Goal: Task Accomplishment & Management: Complete application form

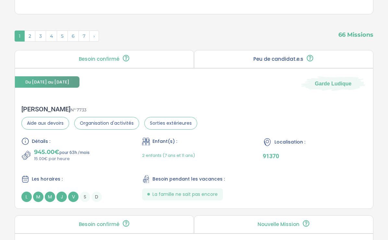
scroll to position [193, 0]
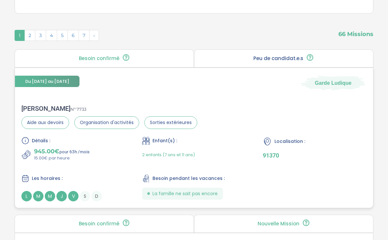
click at [125, 75] on div "Du 03-11-2025 au 31-07-2026 Garde Ludique" at bounding box center [194, 79] width 358 height 22
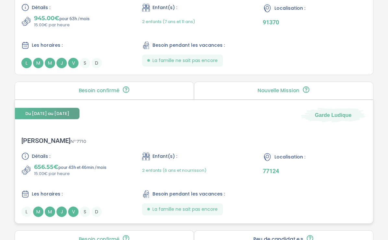
scroll to position [332, 0]
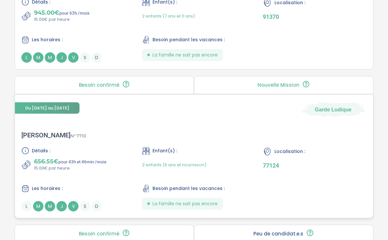
click at [172, 131] on div "Louise-marie Z . N° 7710 Détails : 656.55€ pour 43h et 46min /mois 15.00€ par h…" at bounding box center [194, 171] width 358 height 93
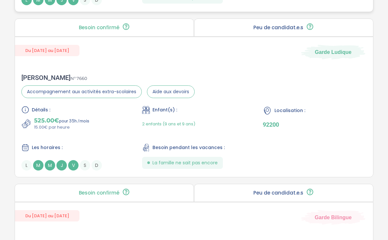
scroll to position [1036, 0]
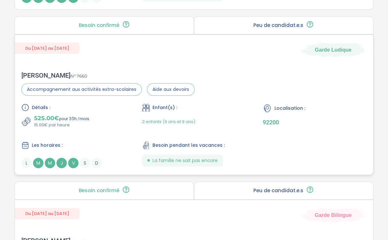
click at [226, 66] on div "Benjamin D . N° 7660 Accompagnement aux activités extra-scolaires Aide aux devo…" at bounding box center [194, 120] width 358 height 110
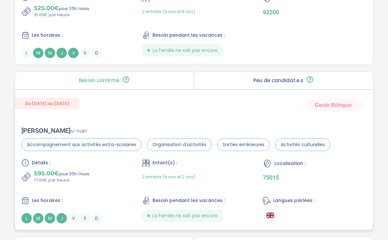
scroll to position [1152, 0]
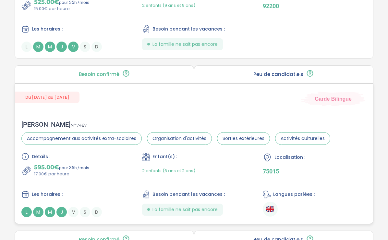
click at [172, 116] on div "Mikaela R . N° 7487 Accompagnement aux activités extra-scolaires Organisation d…" at bounding box center [194, 169] width 358 height 110
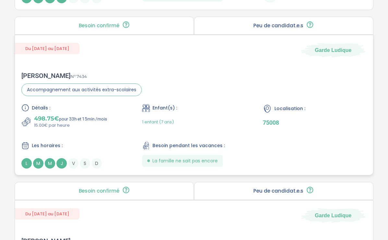
scroll to position [1369, 0]
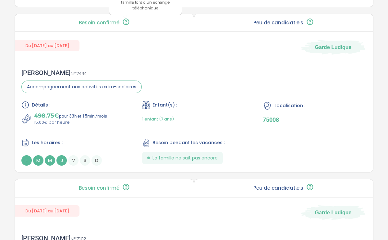
click at [122, 19] on icon at bounding box center [126, 22] width 8 height 8
click at [99, 23] on p "Besoin confirmé" at bounding box center [99, 22] width 41 height 5
click at [125, 24] on icon at bounding box center [126, 21] width 6 height 6
click at [179, 83] on div "Amandine L . N° 7434 Accompagnement aux activités extra-scolaires Détails : 498…" at bounding box center [194, 117] width 358 height 110
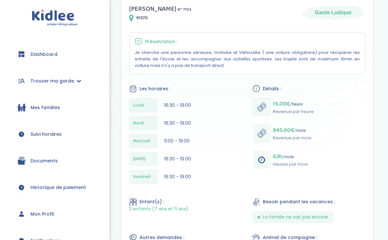
scroll to position [120, 0]
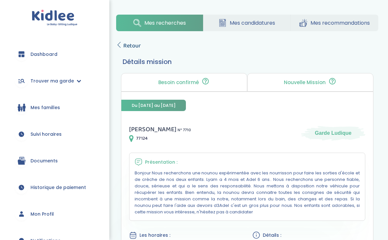
click at [121, 45] on icon at bounding box center [119, 45] width 6 height 6
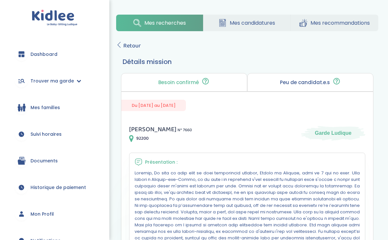
click at [122, 43] on link "Retour" at bounding box center [128, 45] width 25 height 9
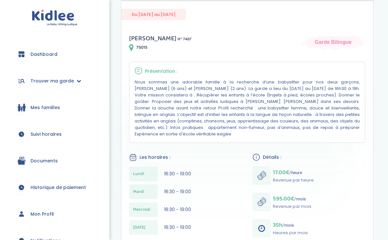
scroll to position [96, 0]
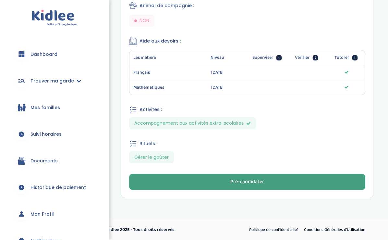
scroll to position [321, 0]
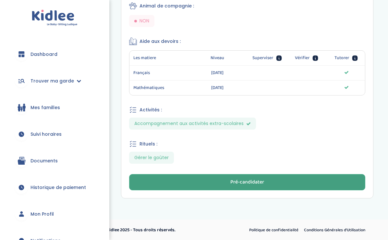
click at [183, 185] on button "Pré-candidater" at bounding box center [247, 182] width 236 height 16
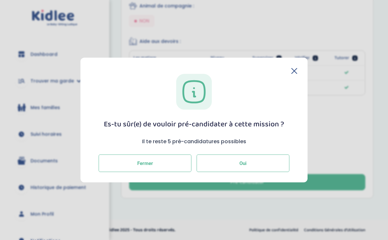
click at [224, 165] on button "Oui" at bounding box center [243, 163] width 93 height 18
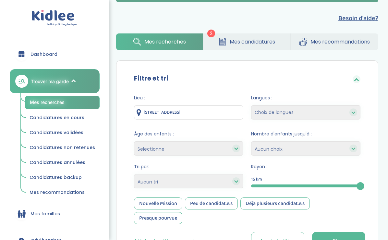
scroll to position [93, 0]
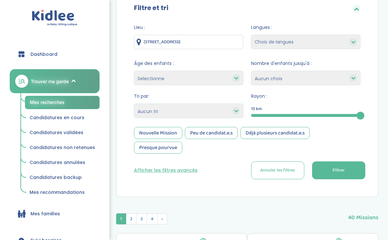
click at [165, 138] on div "Nouvelle Mission" at bounding box center [158, 133] width 48 height 12
click at [330, 170] on button "Filtrer" at bounding box center [338, 170] width 53 height 18
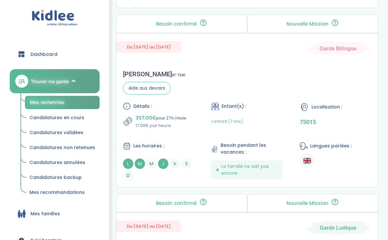
scroll to position [642, 0]
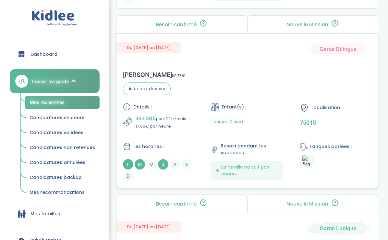
click at [251, 80] on div "Rachel S . N° 7341 Aide aux devoirs Détails : 357.00€ pour 21h /mois 17.00€ par…" at bounding box center [247, 125] width 262 height 123
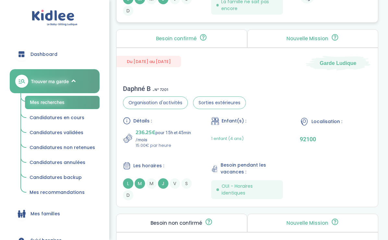
scroll to position [810, 0]
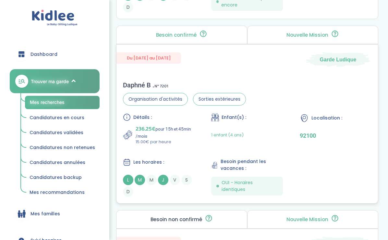
click at [273, 153] on div "Détails : 236.25€ pour 15h et 45min /mois 15.00€ par heure Enfant(s) : 1 enfant…" at bounding box center [247, 154] width 249 height 83
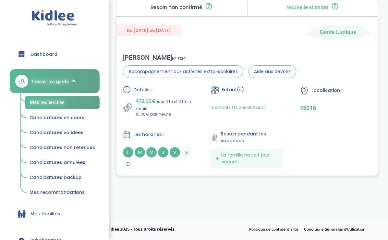
scroll to position [1022, 0]
click at [173, 145] on div "Les horaires : L M M J V S D" at bounding box center [159, 149] width 72 height 39
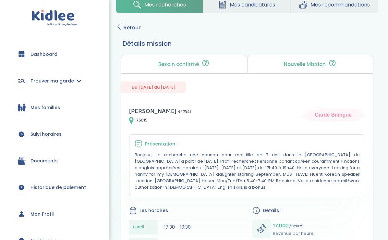
scroll to position [20, 0]
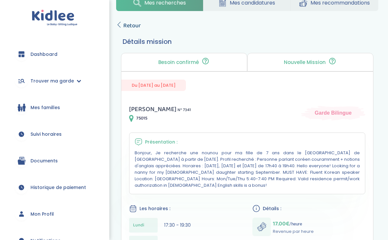
click at [124, 25] on span "Retour" at bounding box center [132, 25] width 18 height 9
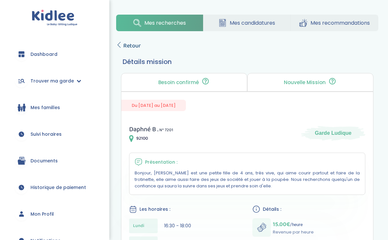
click at [119, 42] on icon at bounding box center [119, 45] width 6 height 6
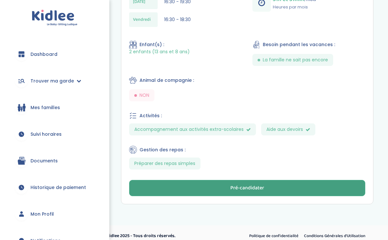
scroll to position [277, 0]
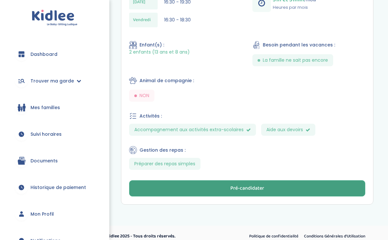
click at [202, 181] on button "Pré-candidater" at bounding box center [247, 188] width 236 height 16
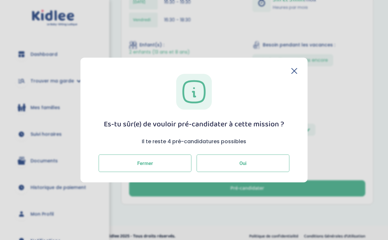
click at [222, 167] on button "Oui" at bounding box center [243, 163] width 93 height 18
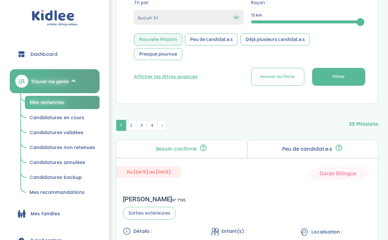
scroll to position [185, 0]
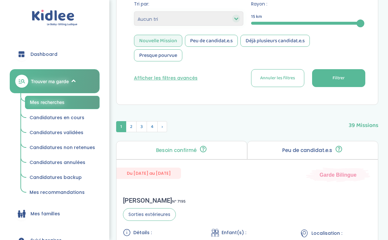
click at [211, 38] on div "Peu de candidat.e.s" at bounding box center [211, 41] width 53 height 12
click at [157, 36] on div "Nouvelle Mission" at bounding box center [158, 41] width 48 height 12
click at [346, 83] on button "Filtrer" at bounding box center [338, 78] width 53 height 18
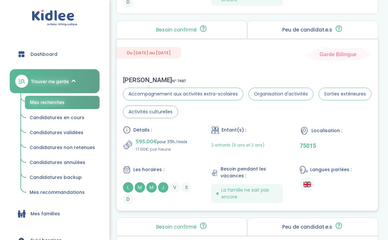
scroll to position [491, 0]
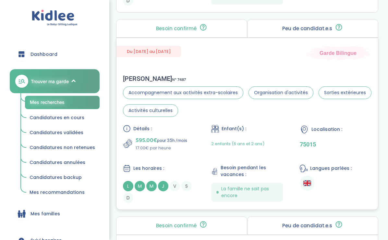
click at [255, 69] on div "[PERSON_NAME] N° 7487 Accompagnement aux activités extra-scolaires Organisation…" at bounding box center [247, 138] width 262 height 141
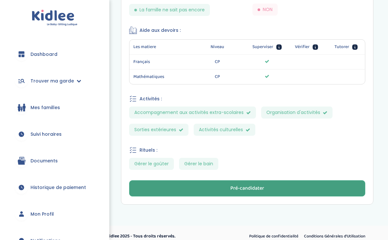
scroll to position [382, 0]
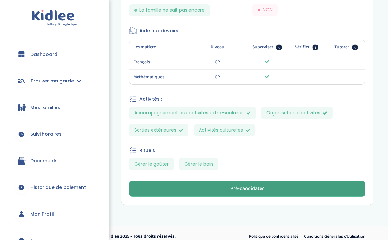
click at [279, 183] on button "Pré-candidater" at bounding box center [247, 188] width 236 height 16
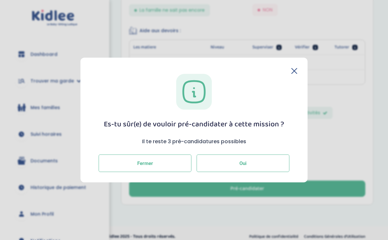
click at [247, 159] on button "Oui" at bounding box center [243, 163] width 93 height 18
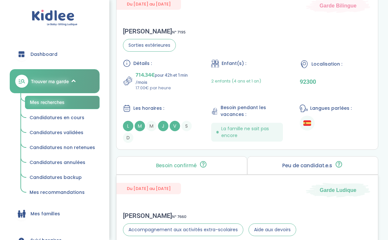
scroll to position [353, 0]
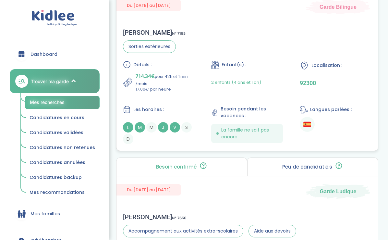
click at [253, 94] on div "Détails : 714.34€ pour 42h et 1min /mois 17.00€ par heure Enfant(s) : 2 enfants…" at bounding box center [247, 102] width 249 height 83
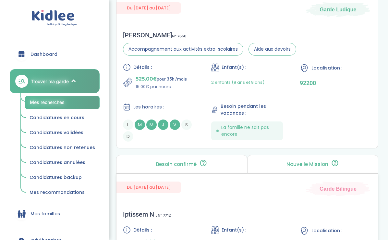
scroll to position [533, 0]
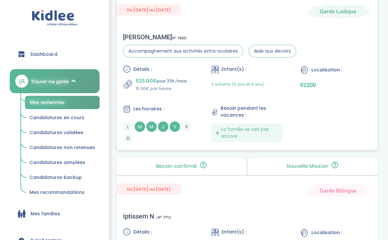
click at [300, 100] on div "Détails : 525.00€ pour 35h /mois 15.00€ par heure Enfant(s) : 2 enfants (9 ans …" at bounding box center [247, 104] width 249 height 78
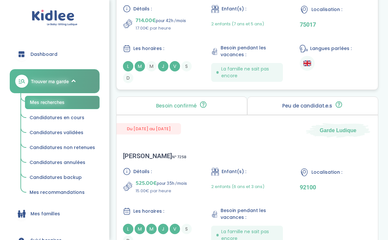
scroll to position [776, 0]
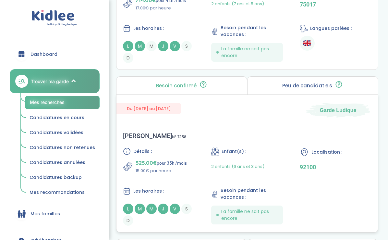
click at [191, 188] on div "Les horaires :" at bounding box center [159, 191] width 72 height 8
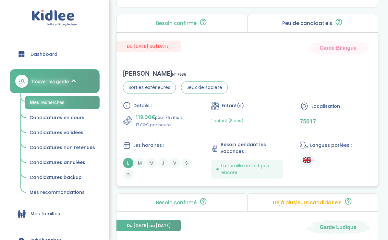
scroll to position [1002, 0]
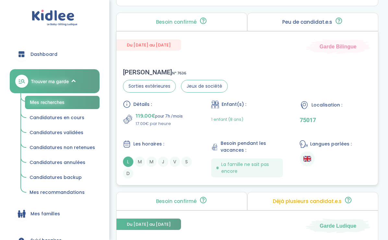
click at [197, 120] on div "Détails : 119.00€ pour 7h /mois 17.00€ par heure Enfant(s) : 1 enfant (8 ans) L…" at bounding box center [247, 139] width 249 height 78
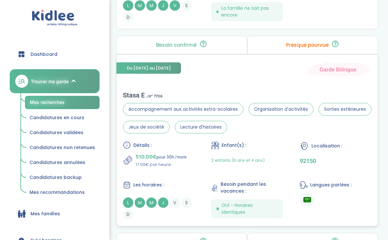
scroll to position [1540, 0]
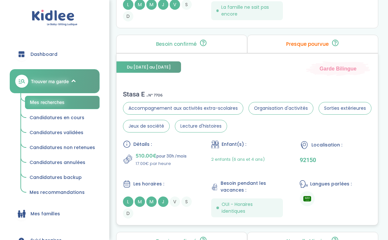
click at [192, 173] on div "Détails : 510.00€ pour 30h /mois 17.00€ par heure Enfant(s) : 2 enfants (6 ans …" at bounding box center [247, 179] width 249 height 78
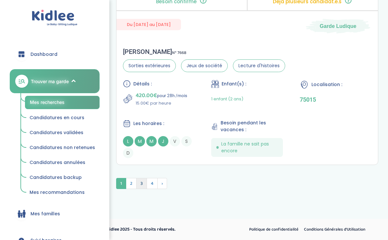
scroll to position [1959, 0]
click at [133, 184] on span "2" at bounding box center [131, 183] width 11 height 11
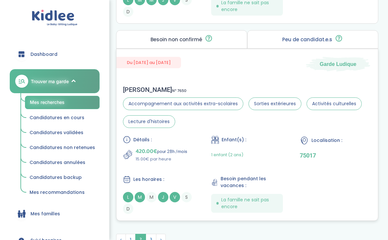
scroll to position [1915, 0]
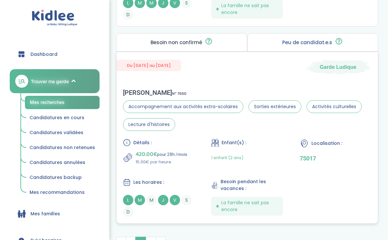
click at [203, 67] on div "Du 28-09-2025 au 31-07-2026 Garde Ludique" at bounding box center [247, 63] width 262 height 22
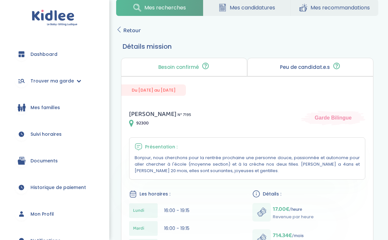
scroll to position [3, 0]
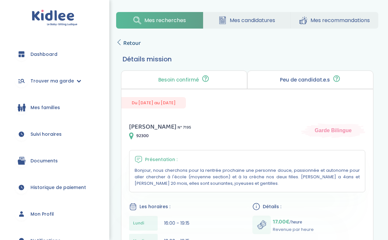
click at [124, 44] on span "Retour" at bounding box center [132, 43] width 18 height 9
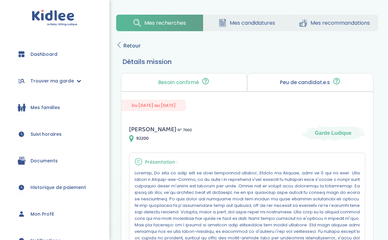
click at [119, 46] on icon at bounding box center [119, 45] width 6 height 6
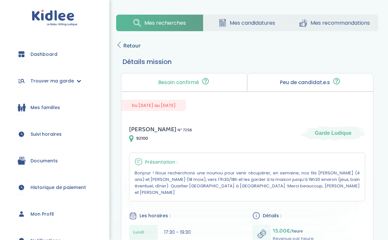
click at [124, 46] on span "Retour" at bounding box center [132, 45] width 18 height 9
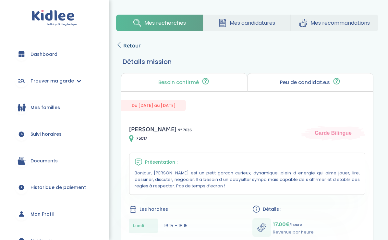
click at [132, 47] on span "Retour" at bounding box center [132, 45] width 18 height 9
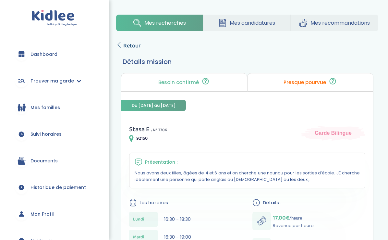
click at [122, 43] on link "Retour" at bounding box center [128, 45] width 25 height 9
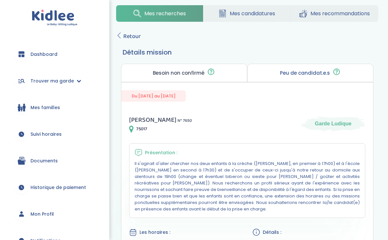
scroll to position [10, 0]
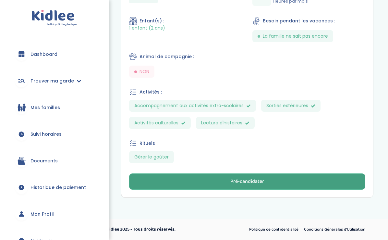
click at [217, 179] on button "Pré-candidater" at bounding box center [247, 181] width 236 height 16
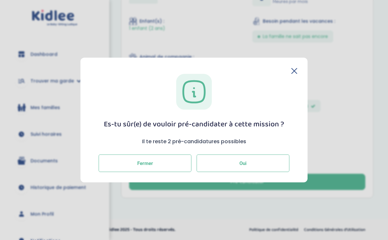
click at [220, 165] on button "Oui" at bounding box center [243, 163] width 93 height 18
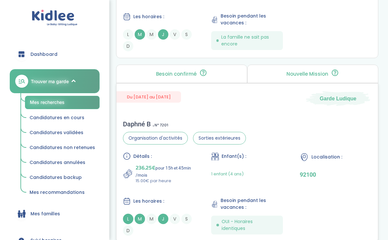
scroll to position [1027, 0]
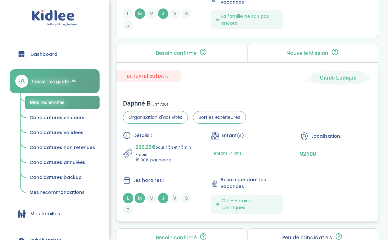
click at [202, 166] on div "Détails : 236.25€ pour 15h et 45min /mois 15.00€ par heure Enfant(s) : 1 enfant…" at bounding box center [247, 172] width 249 height 83
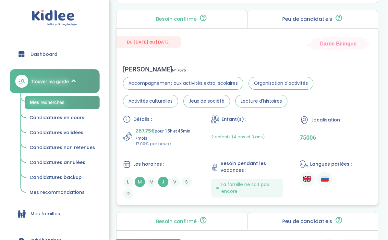
scroll to position [1249, 0]
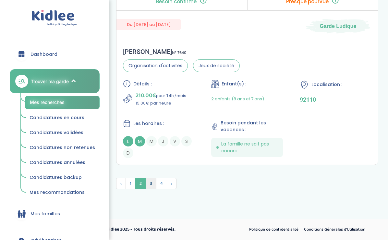
click at [153, 183] on span "3" at bounding box center [151, 183] width 11 height 11
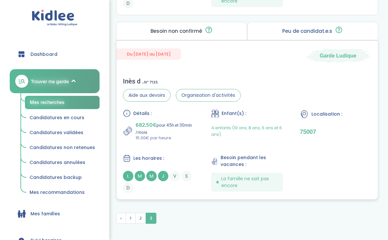
scroll to position [852, 0]
click at [262, 61] on div "Du 02-09-2025 au 03-07-2026 Garde Ludique" at bounding box center [247, 52] width 262 height 22
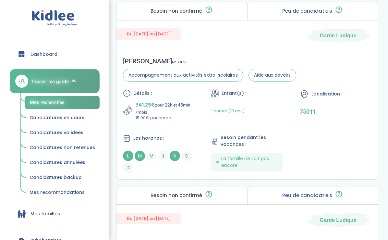
scroll to position [683, 0]
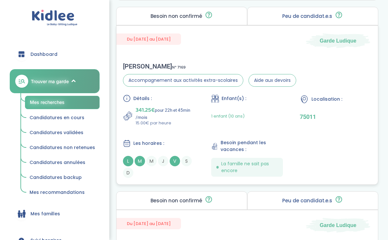
click at [221, 54] on div "Du 01-09-2025 au 31-07-2026 Garde Ludique Laura M . N° 7169 Accompagnement aux …" at bounding box center [247, 104] width 262 height 159
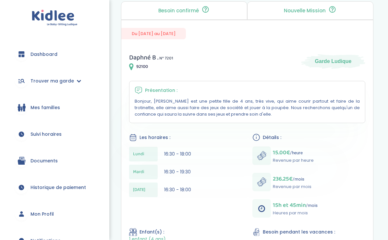
scroll to position [17, 0]
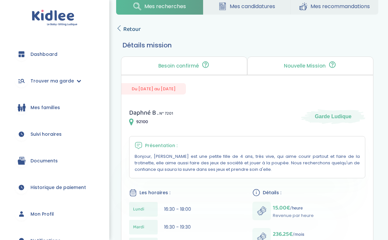
click at [130, 31] on span "Retour" at bounding box center [132, 29] width 18 height 9
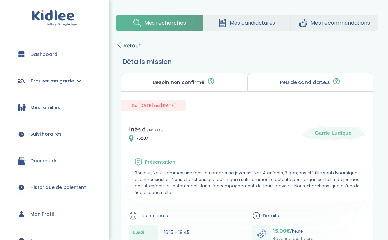
click at [122, 45] on link "Retour" at bounding box center [128, 45] width 25 height 9
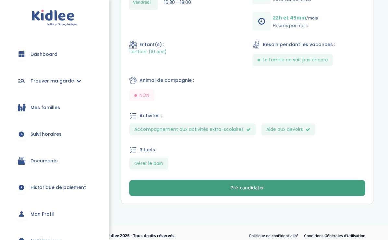
scroll to position [272, 0]
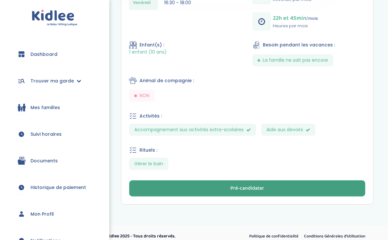
click at [253, 189] on button "Pré-candidater" at bounding box center [247, 188] width 236 height 16
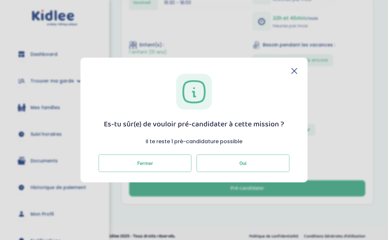
click at [236, 165] on button "Oui" at bounding box center [243, 163] width 93 height 18
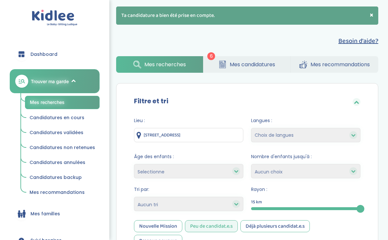
click at [249, 68] on span "Mes candidatures" at bounding box center [252, 64] width 45 height 8
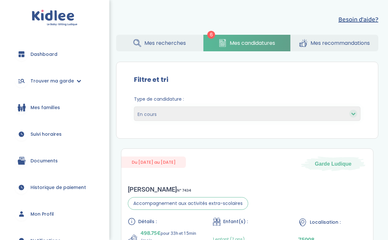
click at [189, 45] on link "Mes recherches" at bounding box center [159, 43] width 87 height 17
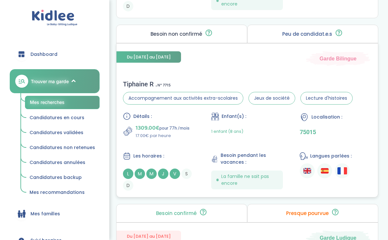
scroll to position [645, 0]
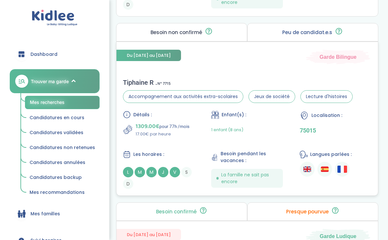
click at [246, 66] on div "Du 03-11-2025 au 03-07-2026 Garde Bilingue Tiphaine R . N° 7715 Accompagnement …" at bounding box center [247, 119] width 262 height 154
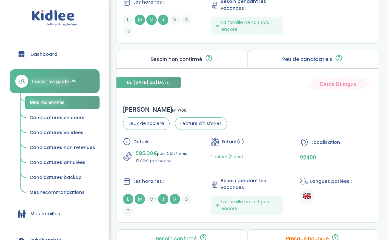
scroll to position [994, 0]
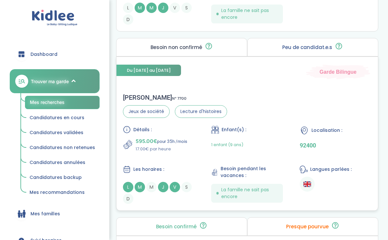
click at [260, 100] on div "Andreea D . N° 7700 Jeux de société Lecture d'histoires Détails : 595.00€ pour …" at bounding box center [247, 148] width 262 height 123
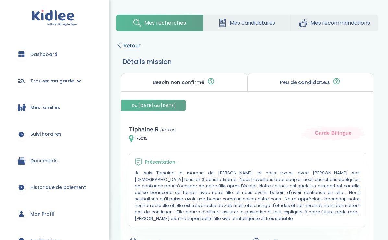
click at [124, 48] on span "Retour" at bounding box center [132, 45] width 18 height 9
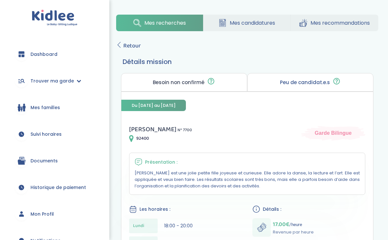
click at [243, 24] on span "Mes candidatures" at bounding box center [252, 23] width 45 height 8
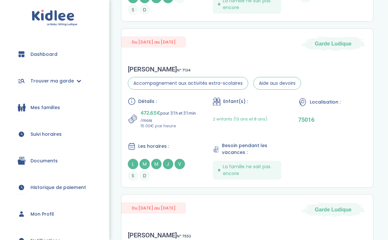
scroll to position [466, 0]
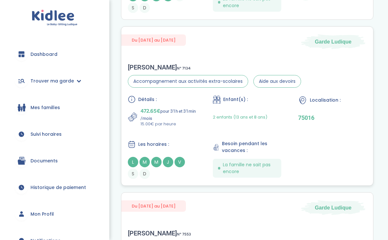
click at [262, 46] on div "Du 08-09-2025 au 24-06-2026 Garde Ludique" at bounding box center [247, 38] width 252 height 22
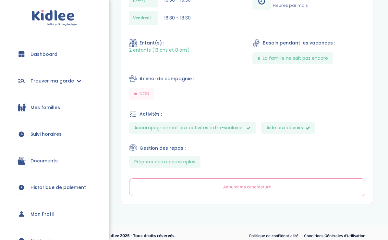
scroll to position [260, 0]
click at [230, 184] on span "Annuler ma candidature" at bounding box center [247, 187] width 48 height 7
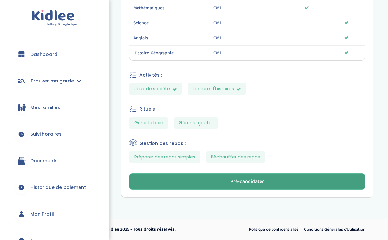
scroll to position [411, 0]
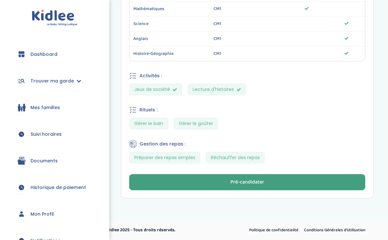
click at [218, 178] on button "Pré-candidater" at bounding box center [247, 182] width 236 height 16
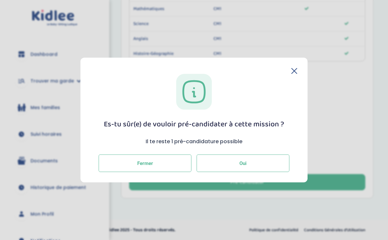
click at [219, 156] on button "Oui" at bounding box center [243, 163] width 93 height 18
